Goal: Book appointment/travel/reservation

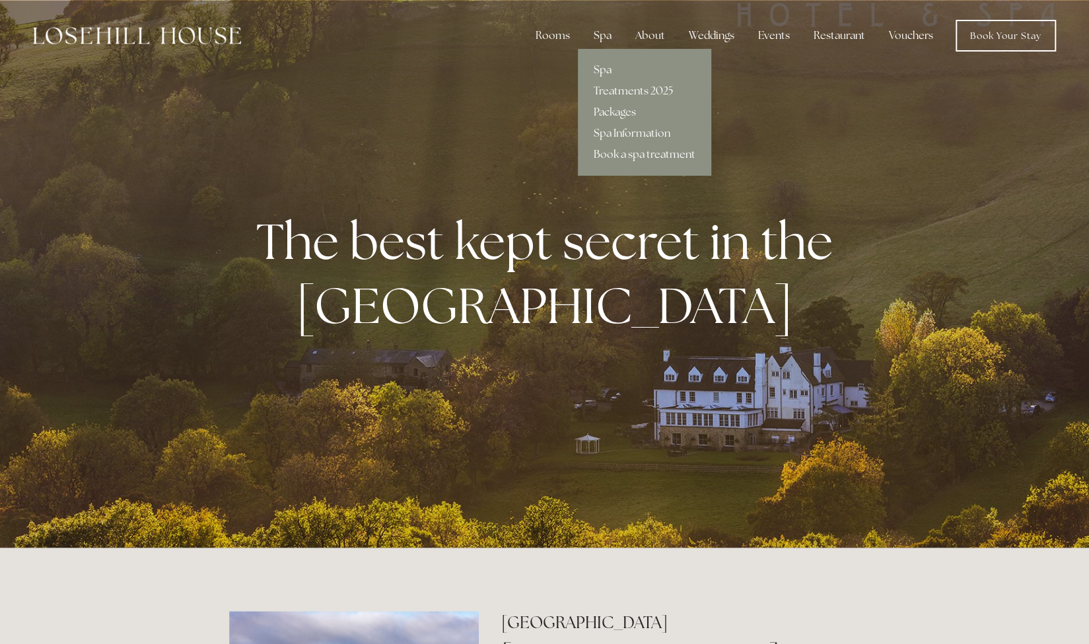
click at [611, 67] on link "Spa" at bounding box center [644, 69] width 133 height 21
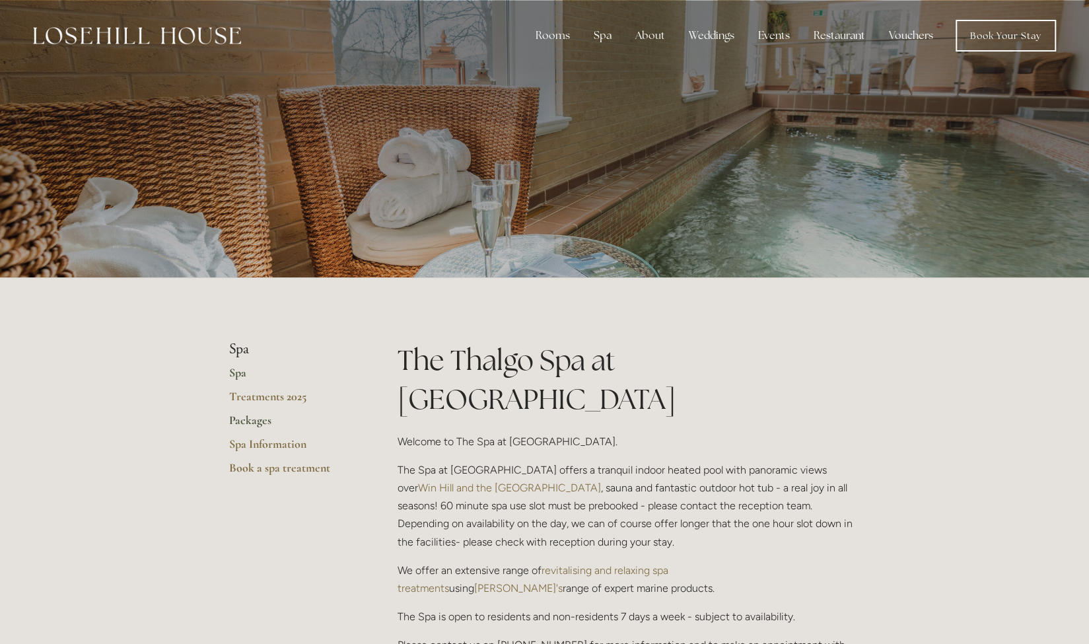
click at [252, 422] on link "Packages" at bounding box center [292, 425] width 126 height 24
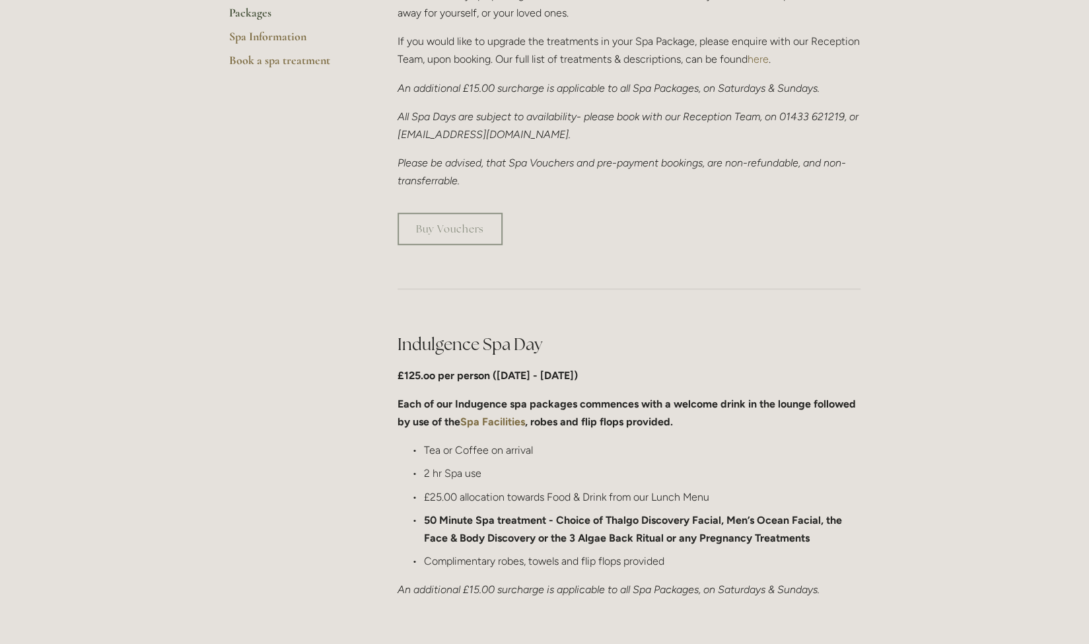
scroll to position [410, 0]
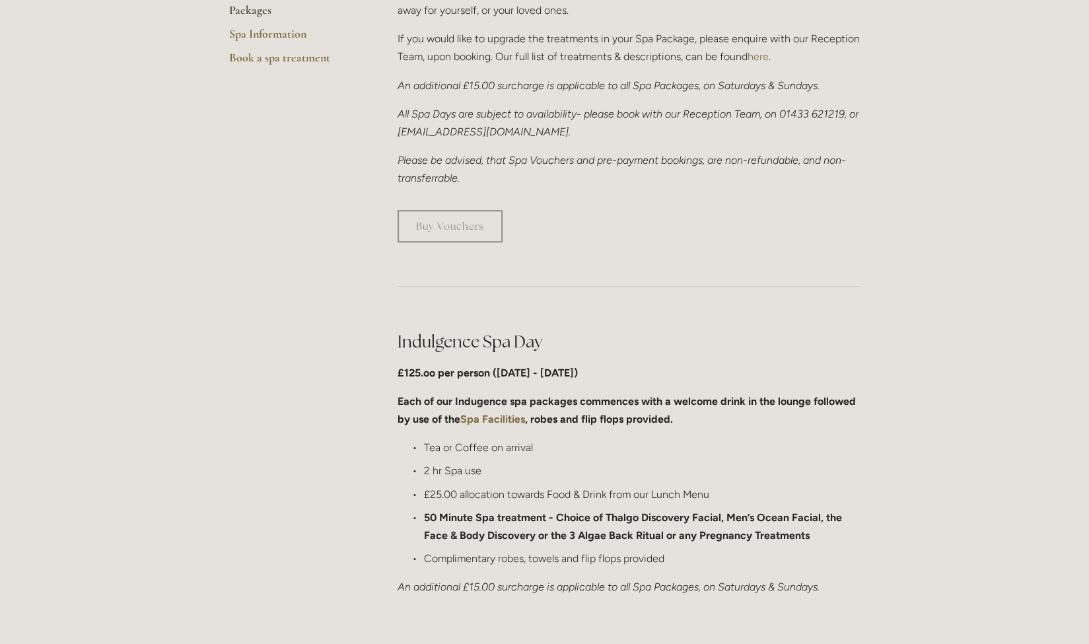
click at [718, 345] on h2 "Indulgence Spa Day" at bounding box center [628, 341] width 463 height 23
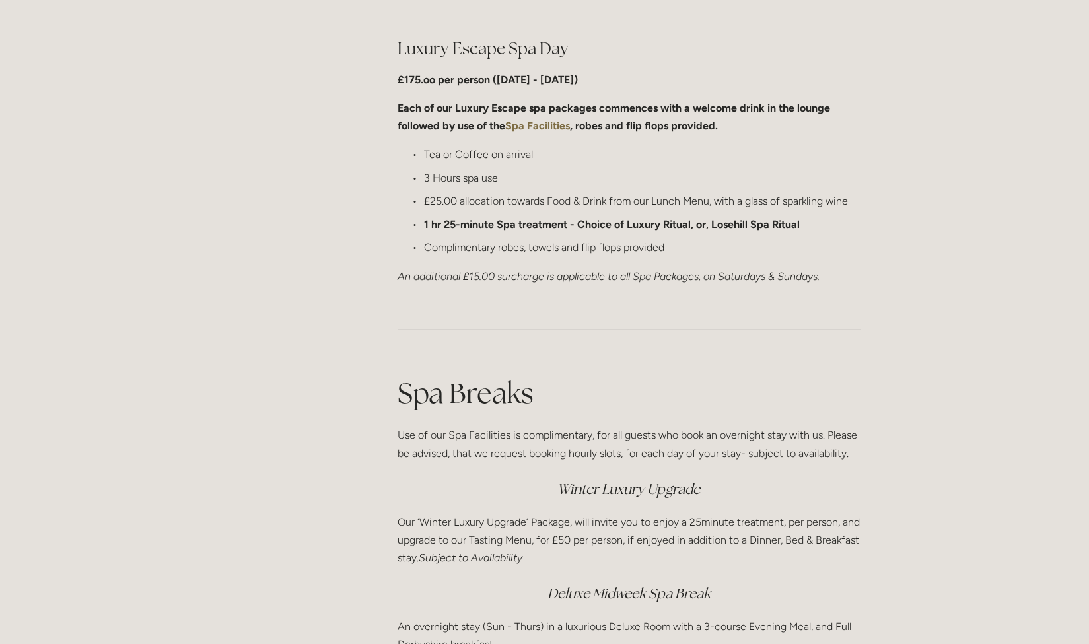
scroll to position [1438, 0]
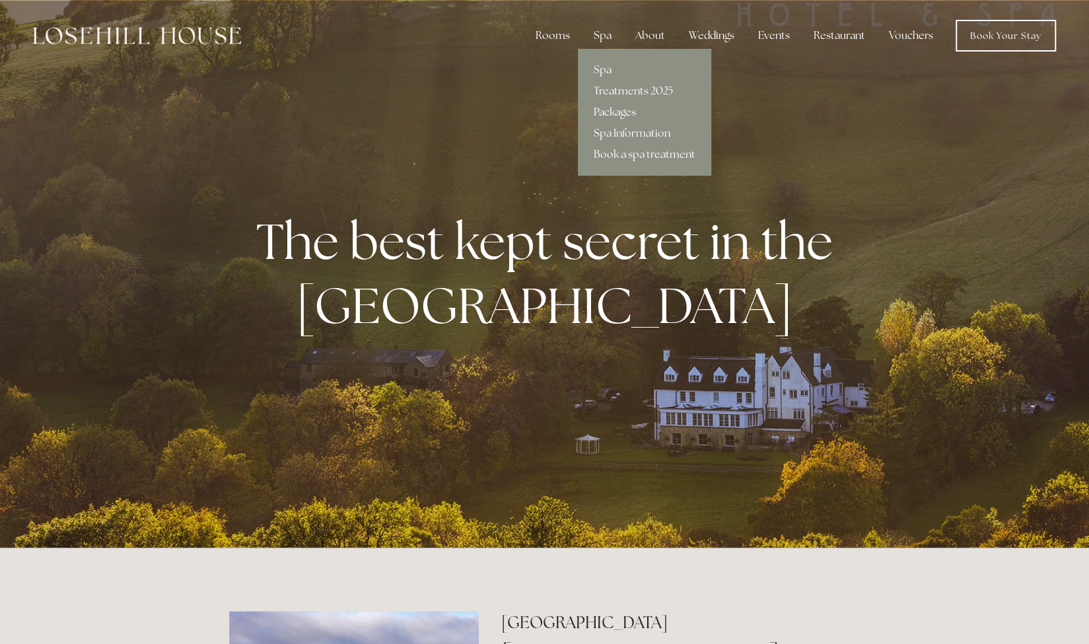
click at [612, 112] on link "Packages" at bounding box center [644, 112] width 133 height 21
